Goal: Task Accomplishment & Management: Use online tool/utility

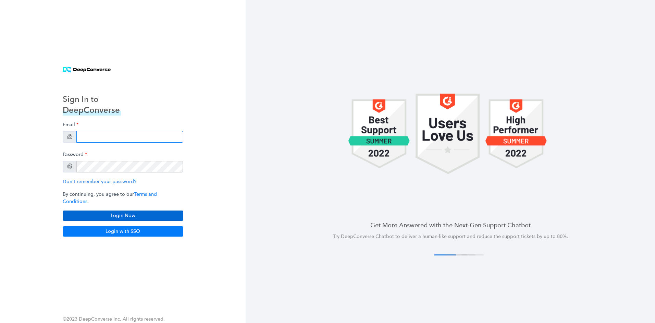
type input "[PERSON_NAME][EMAIL_ADDRESS][PERSON_NAME][DOMAIN_NAME]"
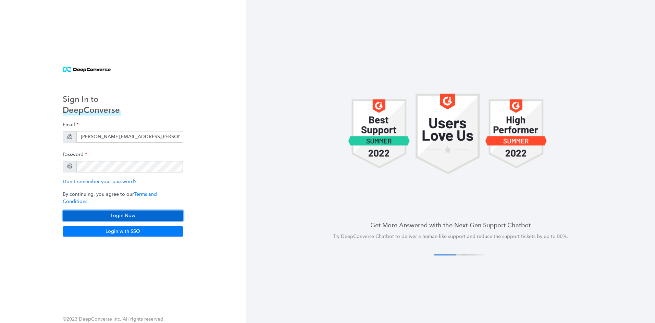
click at [168, 211] on button "Login Now" at bounding box center [123, 215] width 121 height 10
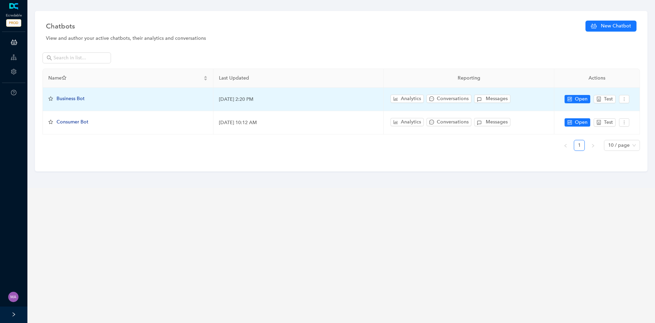
click at [83, 101] on div "Business Bot" at bounding box center [71, 99] width 28 height 8
click at [81, 97] on span "Business Bot" at bounding box center [71, 99] width 28 height 6
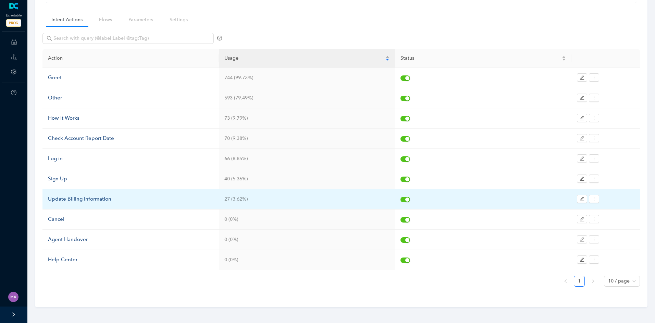
scroll to position [45, 0]
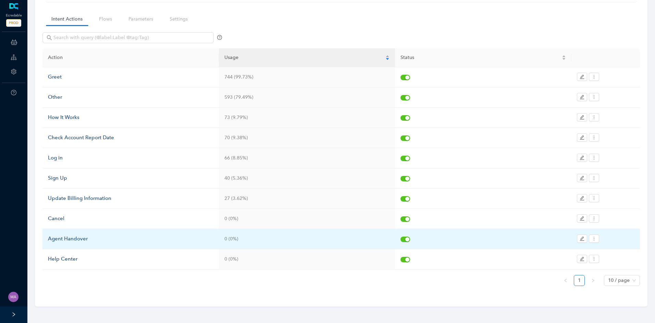
click at [88, 240] on div "Agent Handover" at bounding box center [130, 239] width 165 height 8
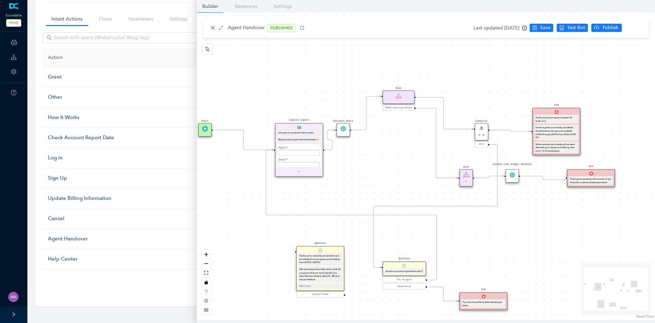
drag, startPoint x: 401, startPoint y: 150, endPoint x: 377, endPoint y: 185, distance: 43.0
click at [377, 185] on div "Start End If you have any other question please type below. Connector P E error…" at bounding box center [426, 166] width 458 height 307
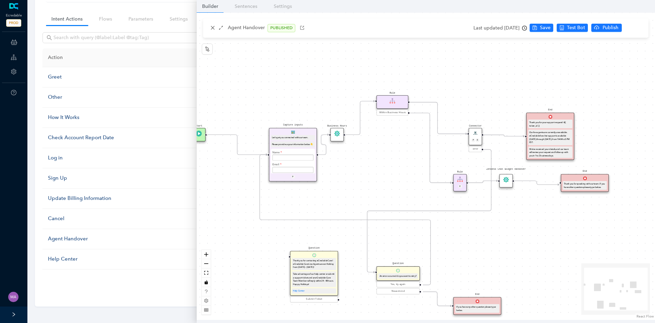
click at [325, 155] on circle "Edge from e7b41dfe-3bde-c007-c096-cef069175f45 to ec9b0b58-7d9d-1907-132b-3d250…" at bounding box center [322, 155] width 8 height 8
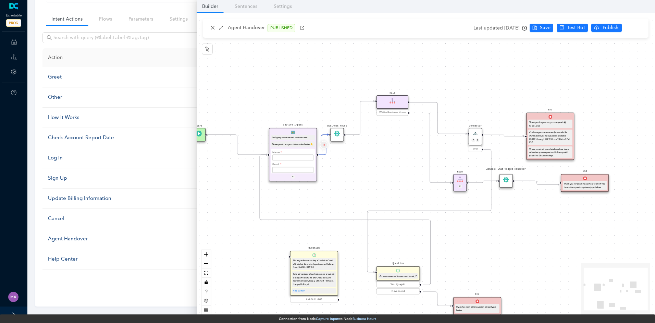
click at [324, 147] on button "Edge from e7b41dfe-3bde-c007-c096-cef069175f45 to ec9b0b58-7d9d-1907-132b-3d250…" at bounding box center [323, 145] width 8 height 8
click at [360, 130] on span "Yes" at bounding box center [364, 129] width 8 height 8
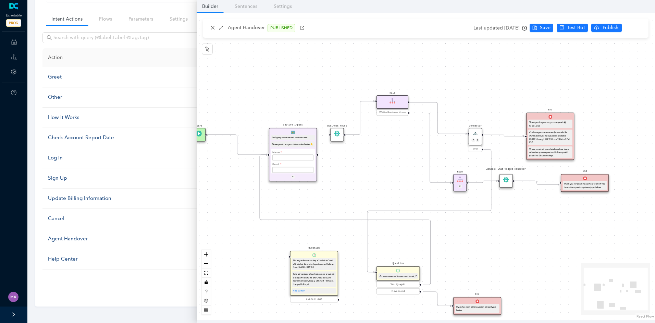
click at [500, 135] on icon "Edge from e482f140-49c1-bae9-e202-e24a98815977 to f68cb803-94d7-777c-bd66-ebef2…" at bounding box center [503, 135] width 41 height 1
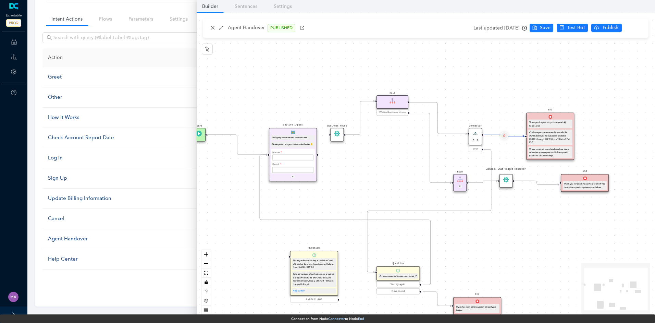
click at [506, 136] on button "Edge from e482f140-49c1-bae9-e202-e24a98815977 to f68cb803-94d7-777c-bd66-ebef2…" at bounding box center [504, 135] width 8 height 8
click at [543, 116] on span "Yes" at bounding box center [545, 119] width 8 height 8
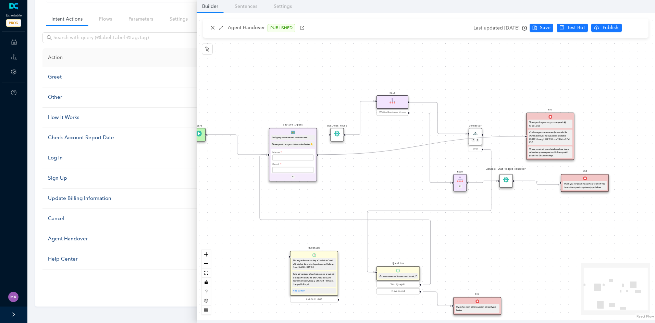
drag, startPoint x: 317, startPoint y: 154, endPoint x: 522, endPoint y: 138, distance: 205.1
click at [522, 138] on div "Start End If you have any other question please type below. Connector P E error…" at bounding box center [426, 166] width 458 height 307
click at [550, 25] on span "Save" at bounding box center [545, 28] width 11 height 8
click at [633, 27] on span "Publish" at bounding box center [636, 28] width 17 height 8
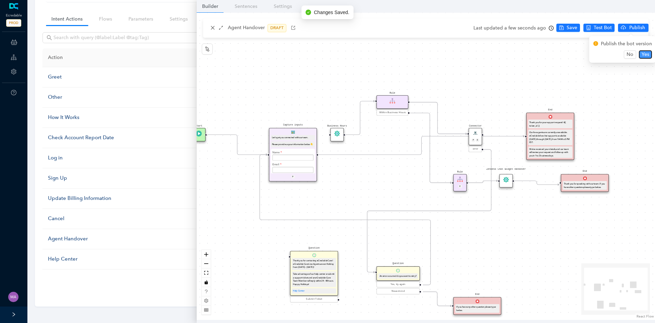
click at [645, 54] on span "Yes" at bounding box center [645, 55] width 8 height 8
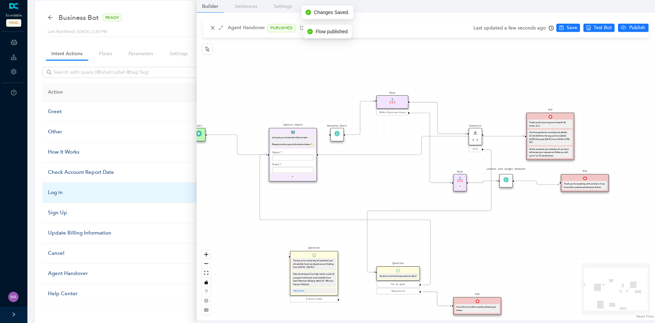
scroll to position [0, 0]
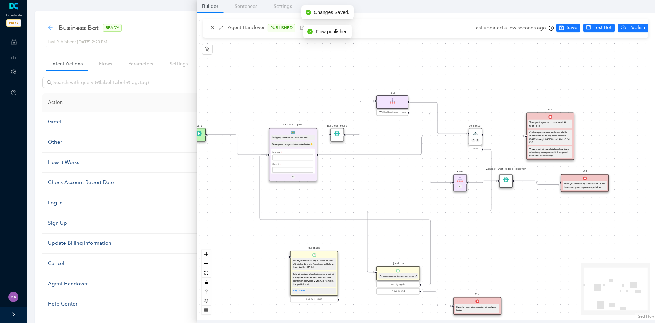
click at [49, 28] on icon "arrow-left" at bounding box center [50, 27] width 4 height 4
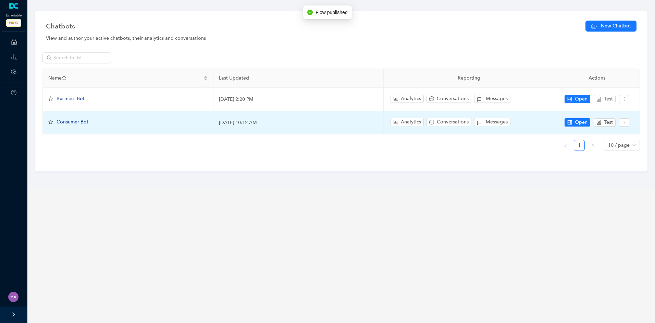
click at [77, 123] on span "Consumer Bot" at bounding box center [73, 122] width 32 height 6
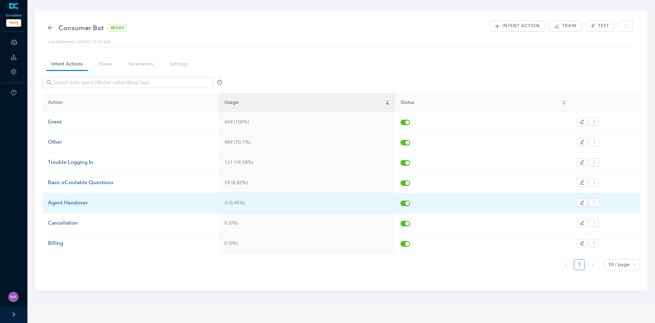
click at [79, 200] on div "Agent Handover" at bounding box center [130, 203] width 165 height 8
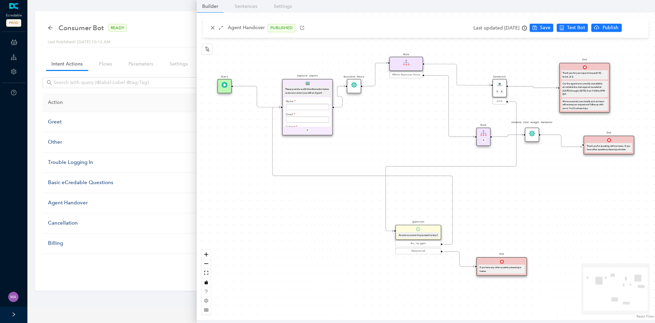
click at [342, 105] on circle "Edge from e7b41dfe-3bde-c007-c096-cef069175f45 to ec9b0b58-7d9d-1907-132b-3d250…" at bounding box center [338, 107] width 8 height 8
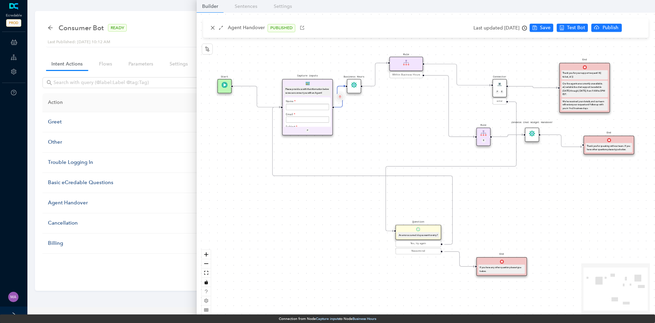
click at [342, 96] on button "Edge from e7b41dfe-3bde-c007-c096-cef069175f45 to ec9b0b58-7d9d-1907-132b-3d250…" at bounding box center [340, 96] width 8 height 8
click at [381, 80] on span "Yes" at bounding box center [380, 80] width 8 height 8
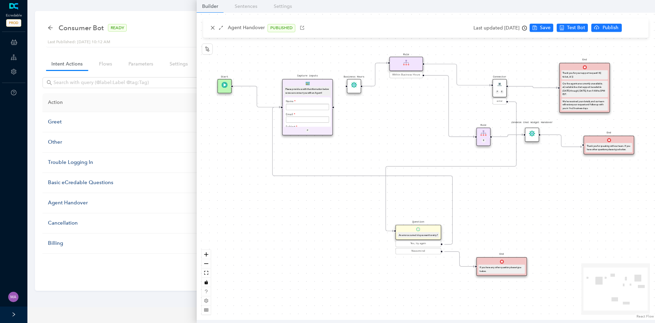
click at [531, 88] on icon "Edge from e482f140-49c1-bae9-e202-e24a98815977 to f68cb803-94d7-777c-bd66-ebef2…" at bounding box center [532, 86] width 49 height 1
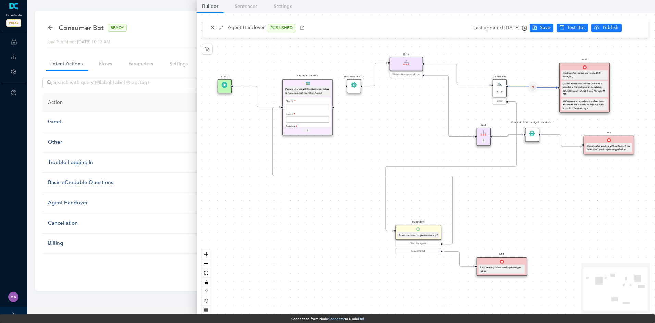
click at [536, 87] on button "Edge from e482f140-49c1-bae9-e202-e24a98815977 to f68cb803-94d7-777c-bd66-ebef2…" at bounding box center [533, 87] width 8 height 8
click at [574, 71] on span "Yes" at bounding box center [573, 71] width 8 height 8
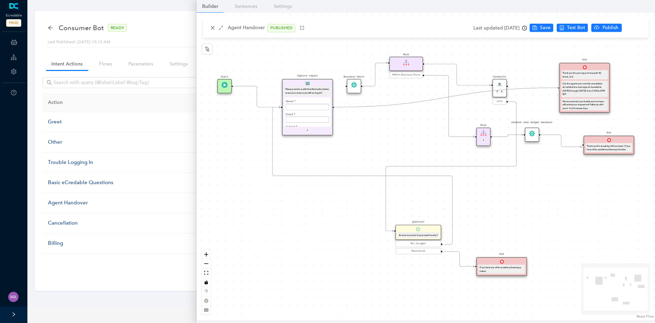
drag, startPoint x: 334, startPoint y: 107, endPoint x: 553, endPoint y: 91, distance: 220.1
click at [553, 91] on div "Start End If you have any other question please type below. Connector P E error…" at bounding box center [426, 166] width 458 height 307
click at [550, 27] on span "Save" at bounding box center [545, 28] width 11 height 8
click at [634, 26] on span "Publish" at bounding box center [636, 28] width 17 height 8
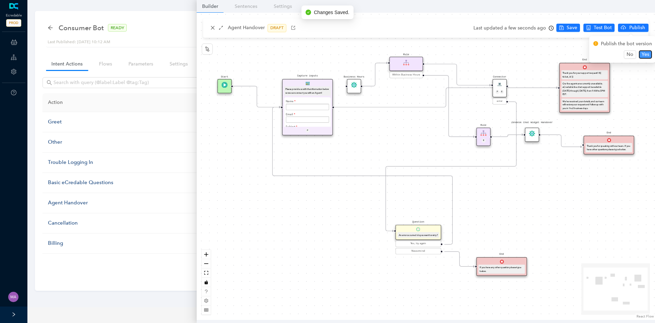
click at [643, 53] on span "Yes" at bounding box center [645, 55] width 8 height 8
